Goal: Find specific page/section: Find specific page/section

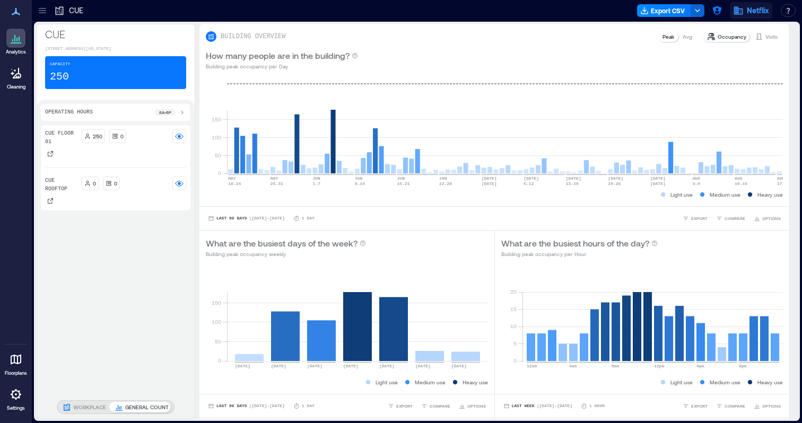
click at [758, 7] on span "Netflix" at bounding box center [758, 10] width 22 height 11
click at [720, 9] on icon "button" at bounding box center [717, 10] width 9 height 9
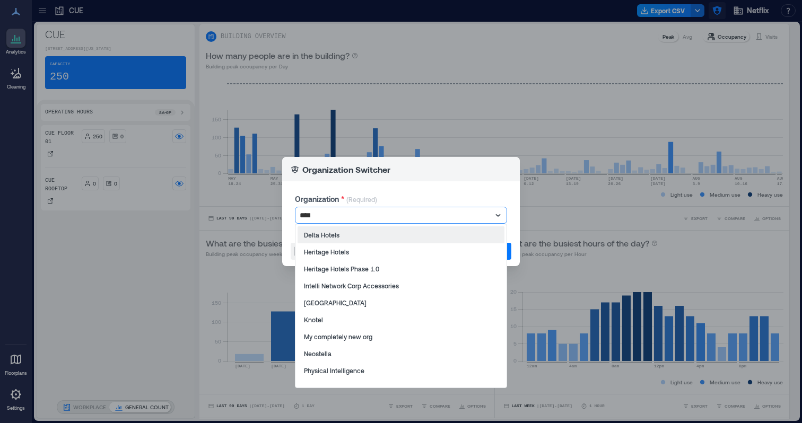
type input "*****"
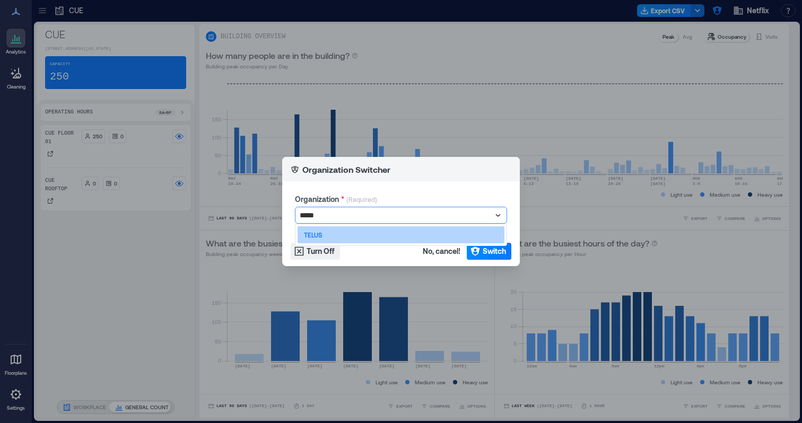
click at [436, 229] on div "TELUS" at bounding box center [401, 235] width 207 height 17
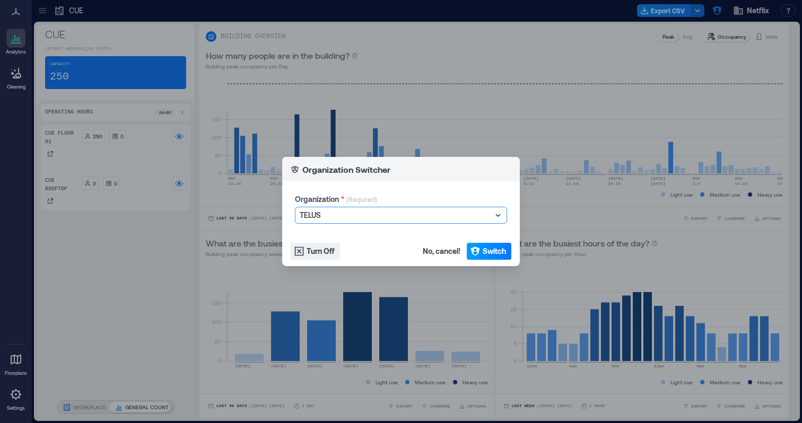
click at [496, 249] on span "Switch" at bounding box center [494, 251] width 23 height 11
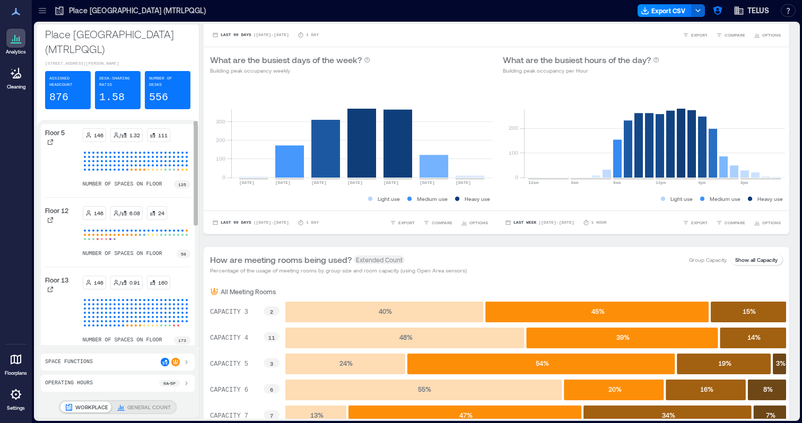
scroll to position [12, 0]
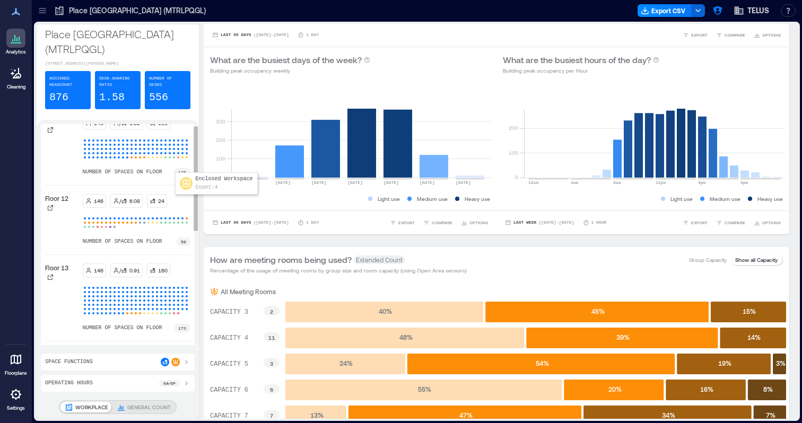
click at [163, 160] on div at bounding box center [161, 157] width 4 height 4
click at [48, 149] on div "Floor 5" at bounding box center [61, 146] width 33 height 60
click at [50, 133] on icon at bounding box center [50, 129] width 5 height 5
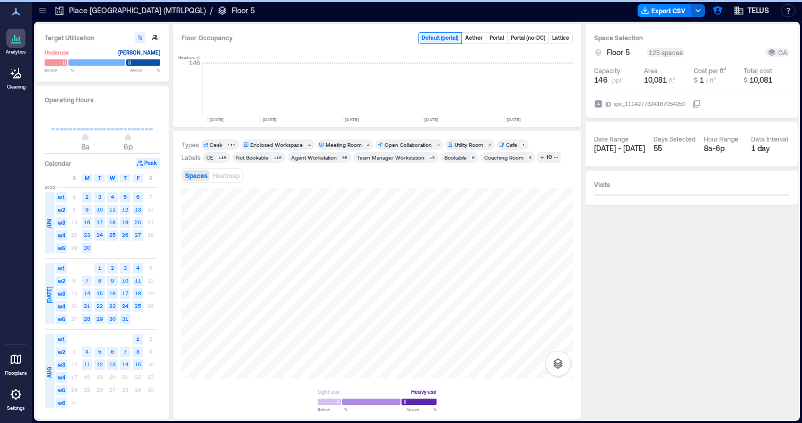
scroll to position [0, 1674]
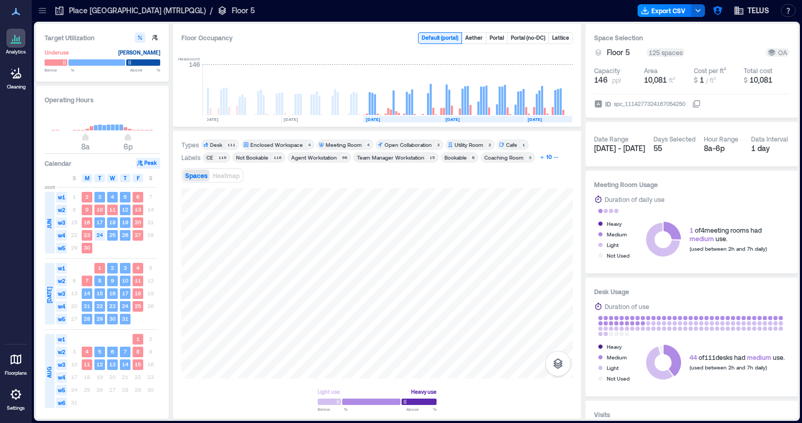
click at [546, 153] on div "10" at bounding box center [549, 158] width 8 height 10
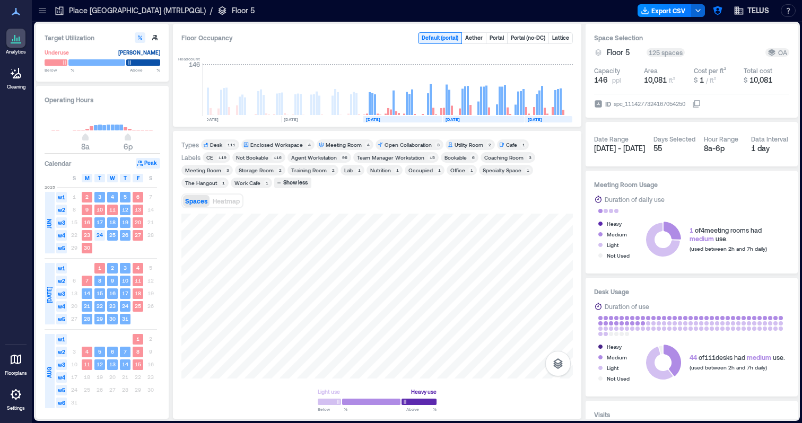
click at [311, 155] on div "Agent Workstation" at bounding box center [314, 157] width 46 height 7
